Goal: Task Accomplishment & Management: Complete application form

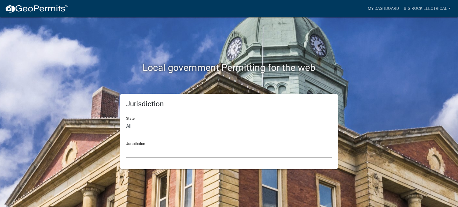
click at [151, 147] on select "[GEOGRAPHIC_DATA], [US_STATE] City of [GEOGRAPHIC_DATA], [US_STATE] [GEOGRAPHIC…" at bounding box center [229, 152] width 206 height 12
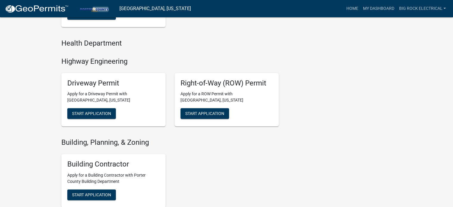
scroll to position [149, 0]
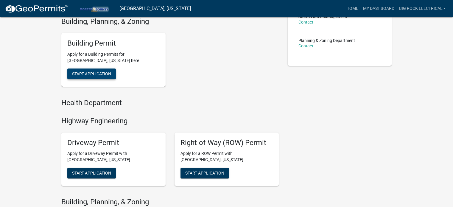
click at [89, 75] on span "Start Application" at bounding box center [91, 74] width 39 height 5
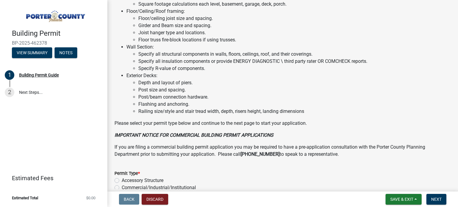
scroll to position [481, 0]
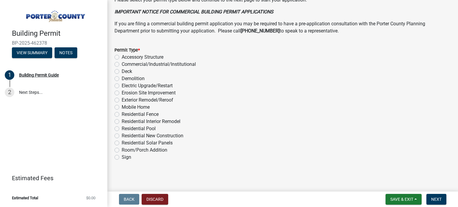
click at [132, 140] on label "Residential Solar Panels" at bounding box center [147, 143] width 51 height 7
click at [126, 140] on input "Residential Solar Panels" at bounding box center [124, 142] width 4 height 4
radio input "true"
click at [441, 198] on button "Next" at bounding box center [436, 199] width 20 height 11
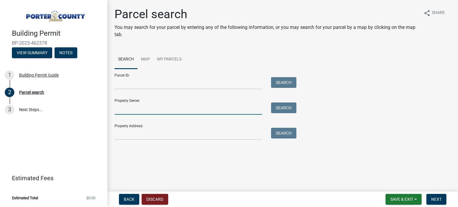
click at [157, 111] on input "Property Owner:" at bounding box center [188, 109] width 148 height 12
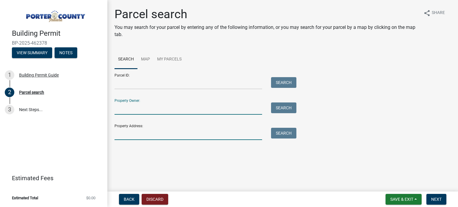
click at [157, 134] on input "Property Address:" at bounding box center [188, 134] width 148 height 12
paste input "[STREET_ADDRESS]"
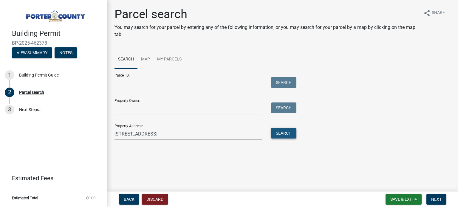
click at [280, 132] on button "Search" at bounding box center [283, 133] width 25 height 11
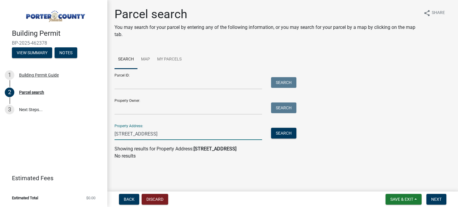
click at [175, 133] on input "[STREET_ADDRESS]" at bounding box center [188, 134] width 148 height 12
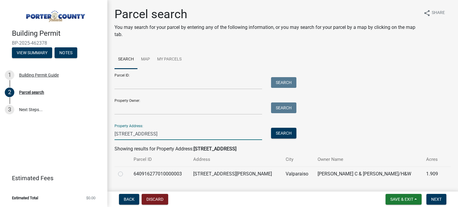
type input "[STREET_ADDRESS]"
click at [125, 171] on label at bounding box center [125, 171] width 0 height 0
click at [125, 174] on input "radio" at bounding box center [127, 173] width 4 height 4
radio input "true"
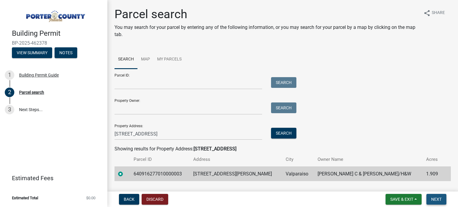
click at [433, 200] on span "Next" at bounding box center [436, 199] width 10 height 5
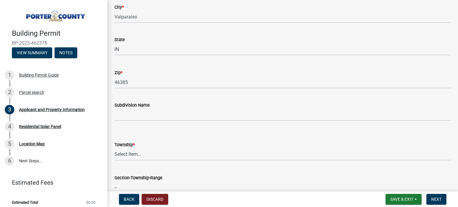
scroll to position [238, 0]
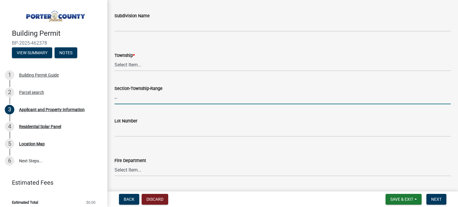
click at [155, 92] on input "--" at bounding box center [282, 98] width 336 height 12
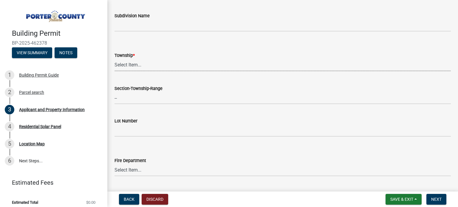
click at [154, 68] on select "Select Item... [PERSON_NAME][GEOGRAPHIC_DATA] [PERSON_NAME][GEOGRAPHIC_DATA] [G…" at bounding box center [282, 65] width 336 height 12
click at [154, 64] on select "Select Item... [PERSON_NAME][GEOGRAPHIC_DATA] [PERSON_NAME][GEOGRAPHIC_DATA] [G…" at bounding box center [282, 65] width 336 height 12
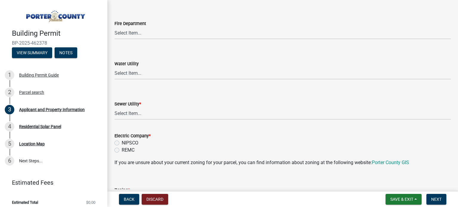
scroll to position [417, 0]
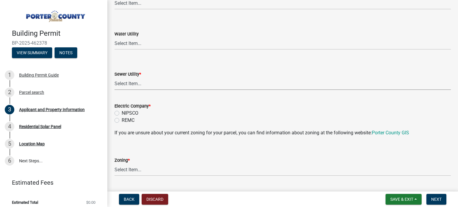
click at [138, 84] on select "Select Item... Aqua [US_STATE] Inc Damon Run Falling Waters Lake Eliza - LEACD …" at bounding box center [282, 84] width 336 height 12
click at [185, 67] on form "Sewer Utility * Select Item... Aqua [US_STATE] Inc Damon Run Falling Waters Lak…" at bounding box center [282, 76] width 336 height 27
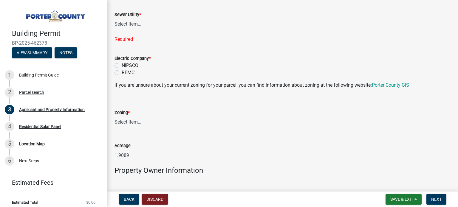
scroll to position [537, 0]
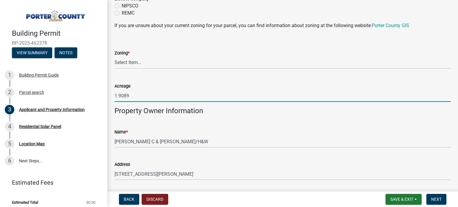
click at [143, 95] on input "1.9089" at bounding box center [282, 96] width 336 height 12
click at [150, 58] on select "Select Item... A1 A2 CH CM CN I1 I2 I3 IN MP OT P1 P2 PUD R1 R2 R3 R4 RL RR" at bounding box center [282, 63] width 336 height 12
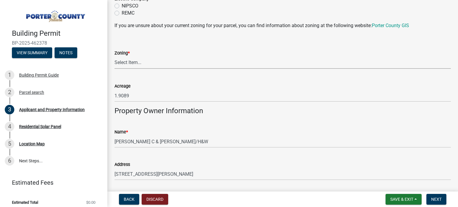
click at [175, 33] on wm-data-entity-input "If you are unsure about your current zoning for your parcel, you can find infor…" at bounding box center [282, 28] width 336 height 12
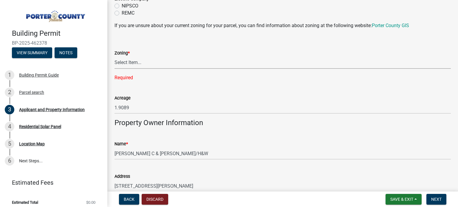
click at [163, 60] on select "Select Item... A1 A2 CH CM CN I1 I2 I3 IN MP OT P1 P2 PUD R1 R2 R3 R4 RL RR" at bounding box center [282, 63] width 336 height 12
click at [114, 57] on select "Select Item... A1 A2 CH CM CN I1 I2 I3 IN MP OT P1 P2 PUD R1 R2 R3 R4 RL RR" at bounding box center [282, 63] width 336 height 12
select select "e2d1b1d7-ccc9-456b-9e96-e16306515997"
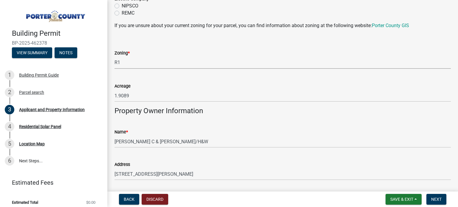
scroll to position [477, 0]
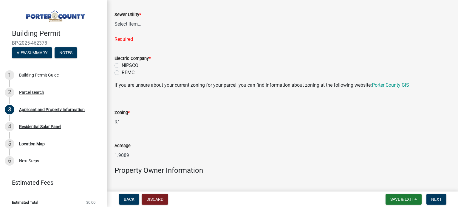
click at [127, 64] on label "NIPSCO" at bounding box center [130, 65] width 17 height 7
click at [126, 64] on input "NIPSCO" at bounding box center [124, 64] width 4 height 4
radio input "true"
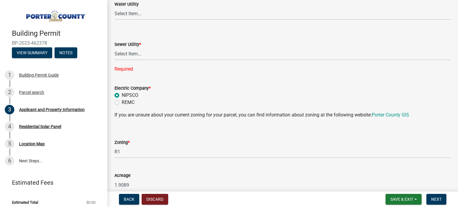
scroll to position [417, 0]
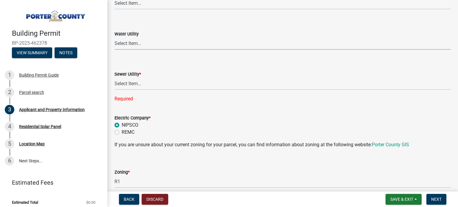
click at [151, 44] on select "Select Item... Aqua [US_STATE] Inc Damon Run [US_STATE] American Water Nature W…" at bounding box center [282, 44] width 336 height 12
click at [142, 40] on select "Select Item... Aqua [US_STATE] Inc Damon Run [US_STATE] American Water Nature W…" at bounding box center [282, 44] width 336 height 12
click at [157, 25] on form "Water Utility Select Item... Aqua [US_STATE] Inc Damon Run [US_STATE] American …" at bounding box center [282, 36] width 336 height 27
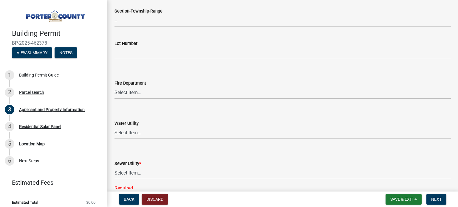
scroll to position [238, 0]
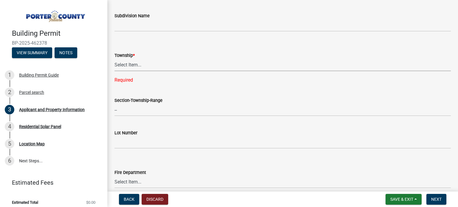
click at [143, 66] on select "Select Item... [PERSON_NAME][GEOGRAPHIC_DATA] [PERSON_NAME][GEOGRAPHIC_DATA] [G…" at bounding box center [282, 65] width 336 height 12
click at [114, 59] on select "Select Item... [PERSON_NAME][GEOGRAPHIC_DATA] [PERSON_NAME][GEOGRAPHIC_DATA] [G…" at bounding box center [282, 65] width 336 height 12
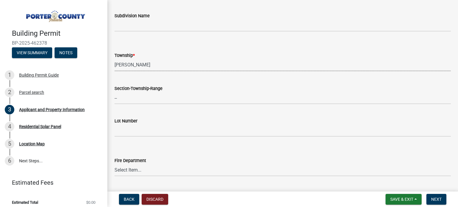
click at [157, 65] on select "Select Item... [PERSON_NAME][GEOGRAPHIC_DATA] [PERSON_NAME][GEOGRAPHIC_DATA] [G…" at bounding box center [282, 65] width 336 height 12
click at [114, 59] on select "Select Item... [PERSON_NAME][GEOGRAPHIC_DATA] [PERSON_NAME][GEOGRAPHIC_DATA] [G…" at bounding box center [282, 65] width 336 height 12
select select "6f5aa9ae-62ac-41bd-979a-9c71eae504cc"
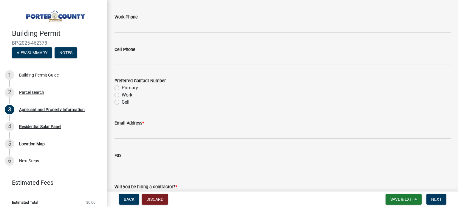
scroll to position [745, 0]
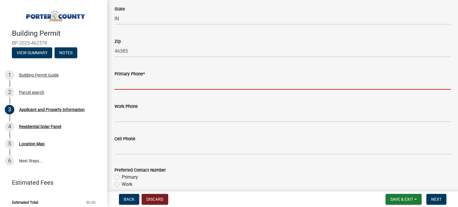
click at [159, 78] on input "Primary Phone *" at bounding box center [282, 84] width 336 height 12
paste input "[PHONE_NUMBER]"
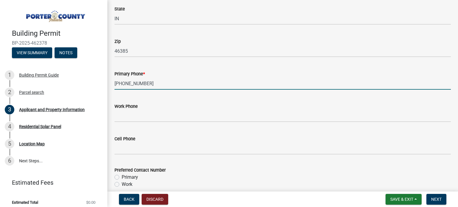
scroll to position [835, 0]
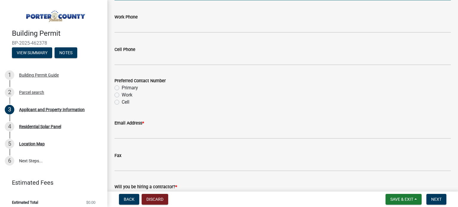
type input "[PHONE_NUMBER]"
drag, startPoint x: 153, startPoint y: 144, endPoint x: 150, endPoint y: 137, distance: 6.9
click at [153, 144] on div "Fax" at bounding box center [282, 158] width 336 height 28
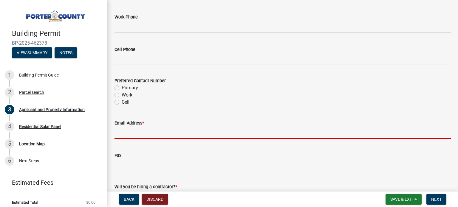
click at [148, 135] on input "Email Address *" at bounding box center [282, 133] width 336 height 12
paste input "[EMAIL_ADDRESS][DOMAIN_NAME]"
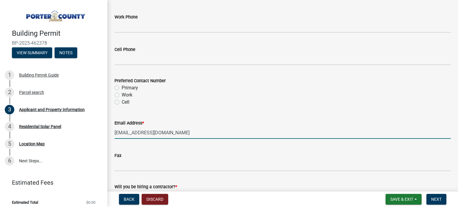
scroll to position [920, 0]
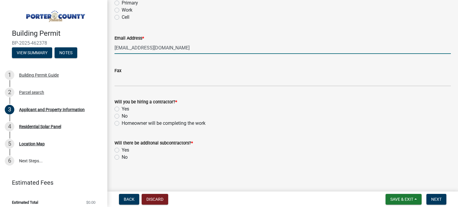
type input "[EMAIL_ADDRESS][DOMAIN_NAME]"
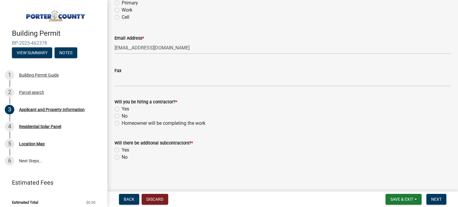
click at [125, 107] on label "Yes" at bounding box center [125, 109] width 7 height 7
click at [125, 107] on input "Yes" at bounding box center [124, 108] width 4 height 4
radio input "true"
click at [123, 156] on label "No" at bounding box center [125, 157] width 6 height 7
click at [123, 156] on input "No" at bounding box center [124, 156] width 4 height 4
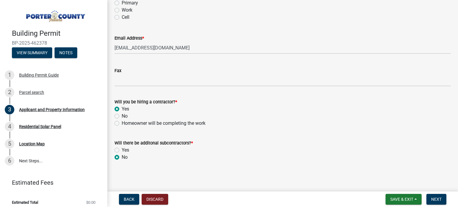
radio input "true"
click at [440, 198] on span "Next" at bounding box center [436, 199] width 10 height 5
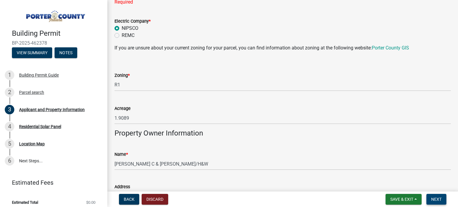
scroll to position [413, 0]
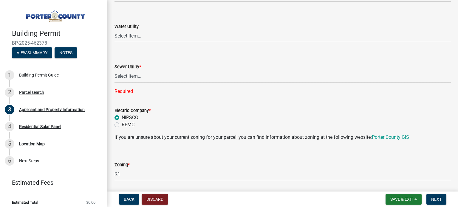
click at [182, 76] on select "Select Item... Aqua [US_STATE] Inc Damon Run Falling Waters Lake Eliza - LEACD …" at bounding box center [282, 76] width 336 height 12
click at [212, 57] on form "Sewer Utility * Select Item... Aqua [US_STATE] Inc Damon Run Falling Waters Lak…" at bounding box center [282, 69] width 336 height 27
click at [398, 198] on span "Save & Exit" at bounding box center [401, 199] width 23 height 5
click at [402, 186] on button "Save & Exit" at bounding box center [398, 184] width 48 height 14
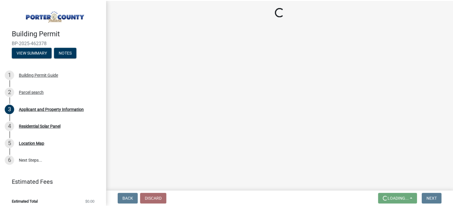
scroll to position [0, 0]
